Goal: Transaction & Acquisition: Purchase product/service

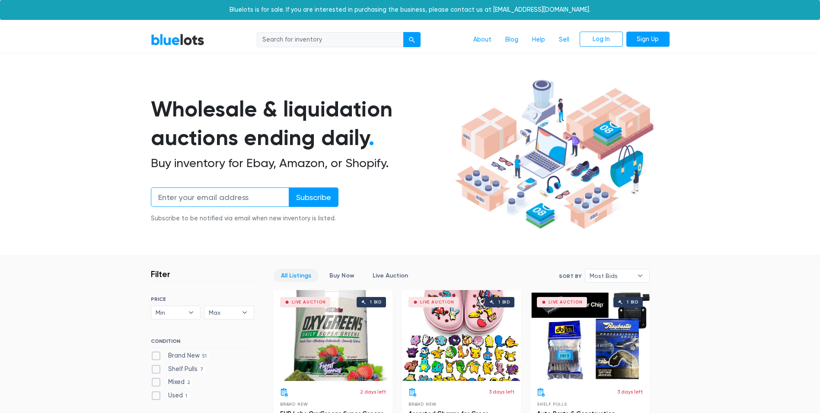
click at [209, 193] on input "email" at bounding box center [220, 196] width 138 height 19
type input "[EMAIL_ADDRESS][DOMAIN_NAME]"
click at [637, 42] on link "Sign Up" at bounding box center [648, 40] width 43 height 16
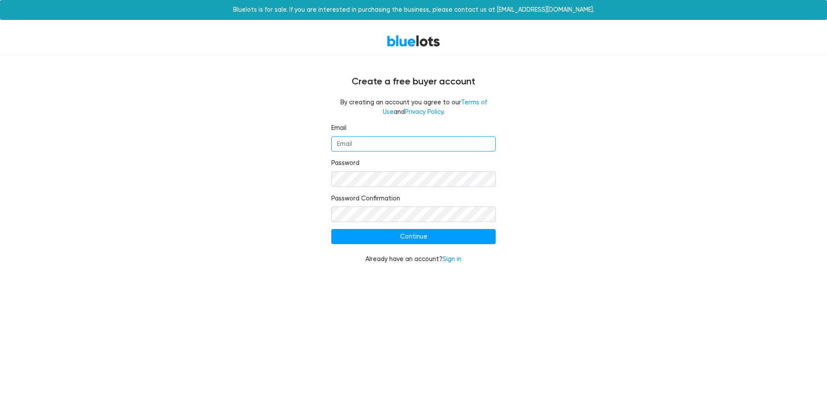
click at [358, 140] on input "Email" at bounding box center [413, 144] width 164 height 16
type input "[EMAIL_ADDRESS][DOMAIN_NAME]"
click at [331, 229] on input "Continue" at bounding box center [413, 237] width 164 height 16
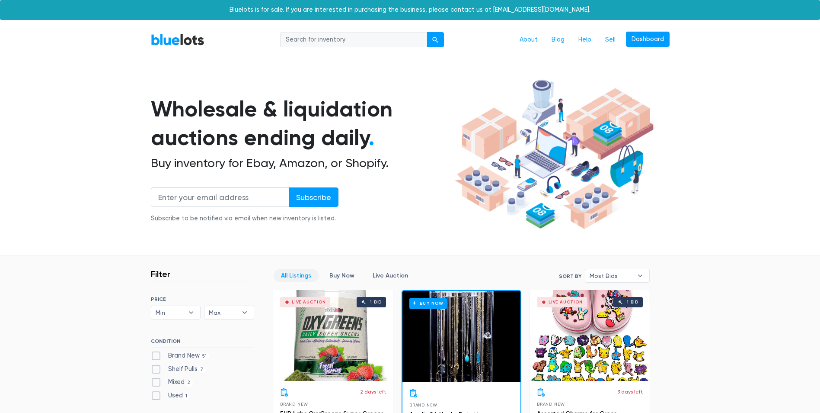
click at [343, 44] on input "search" at bounding box center [353, 40] width 147 height 16
type input "lighter"
click at [427, 32] on button "submit" at bounding box center [435, 40] width 17 height 16
click at [224, 314] on span "Max" at bounding box center [223, 312] width 29 height 13
click at [226, 199] on li "$100" at bounding box center [240, 199] width 67 height 14
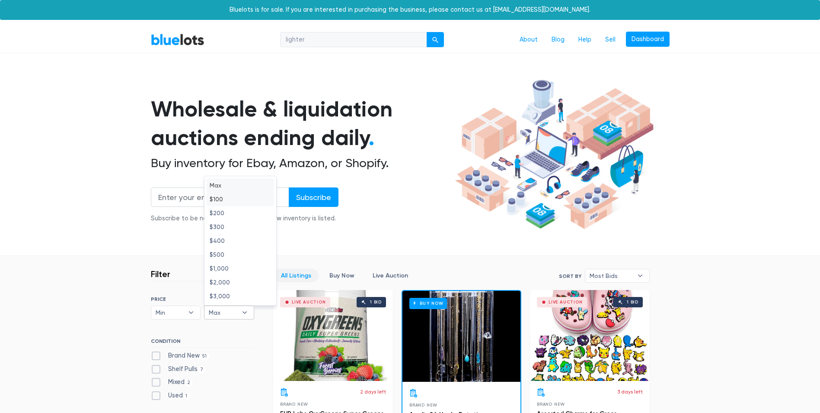
select select "10000"
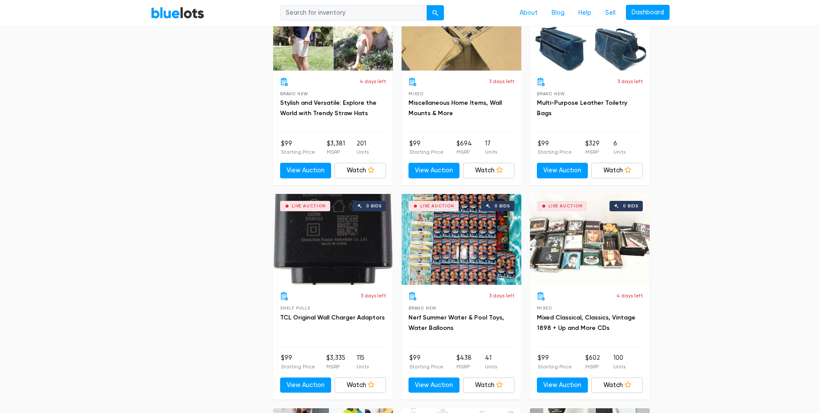
scroll to position [738, 0]
